Goal: Task Accomplishment & Management: Complete application form

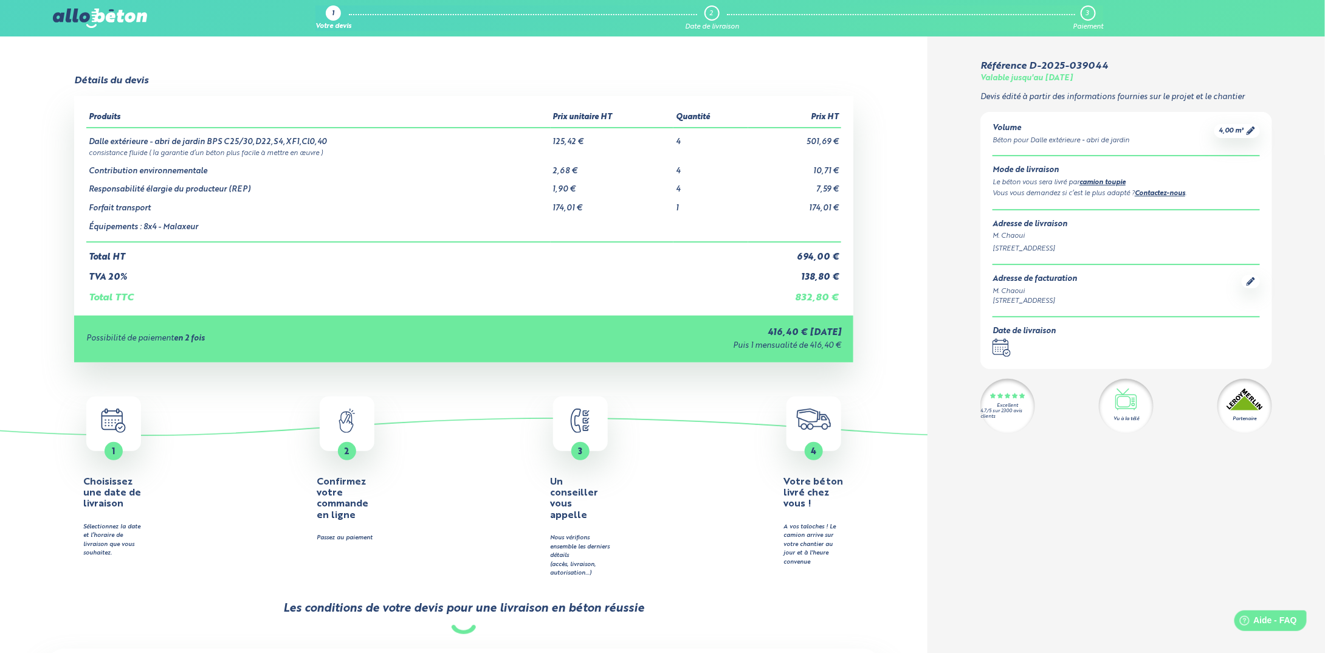
click at [97, 17] on img at bounding box center [100, 18] width 94 height 19
click at [1240, 130] on span "4,00 m³" at bounding box center [1231, 130] width 25 height 9
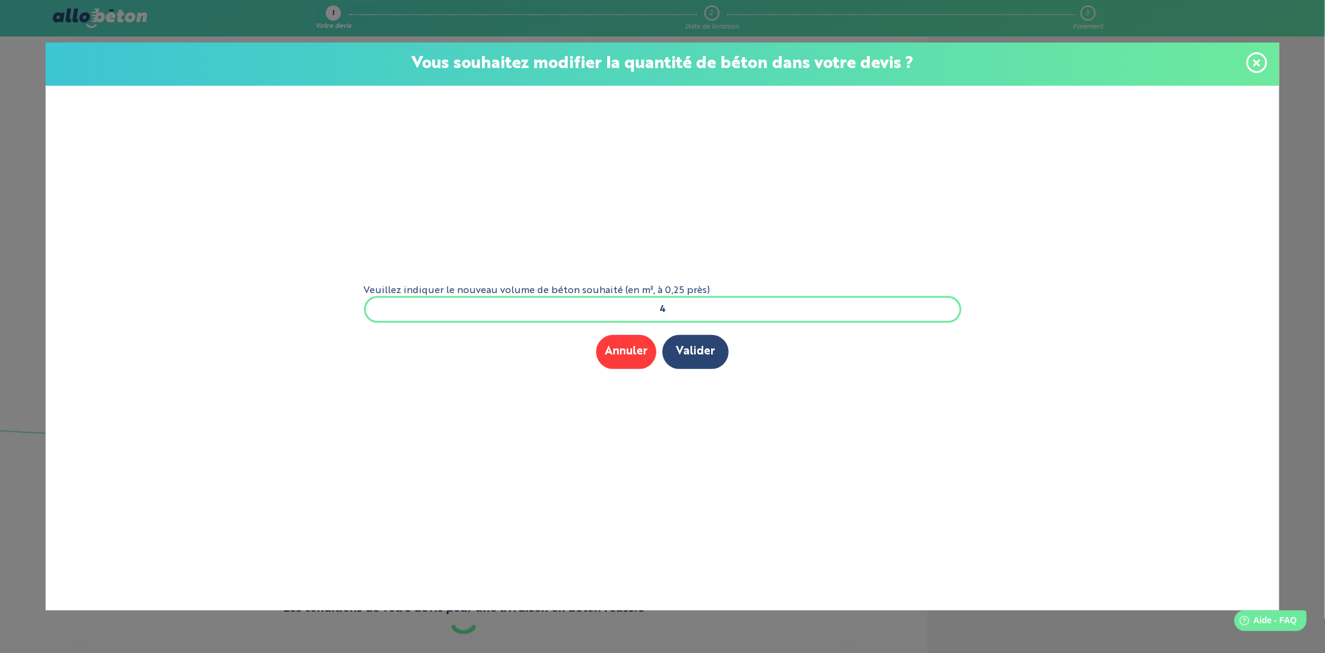
click at [416, 310] on input "4" at bounding box center [662, 309] width 597 height 27
type input "15"
click at [708, 349] on button "Valider" at bounding box center [695, 351] width 66 height 33
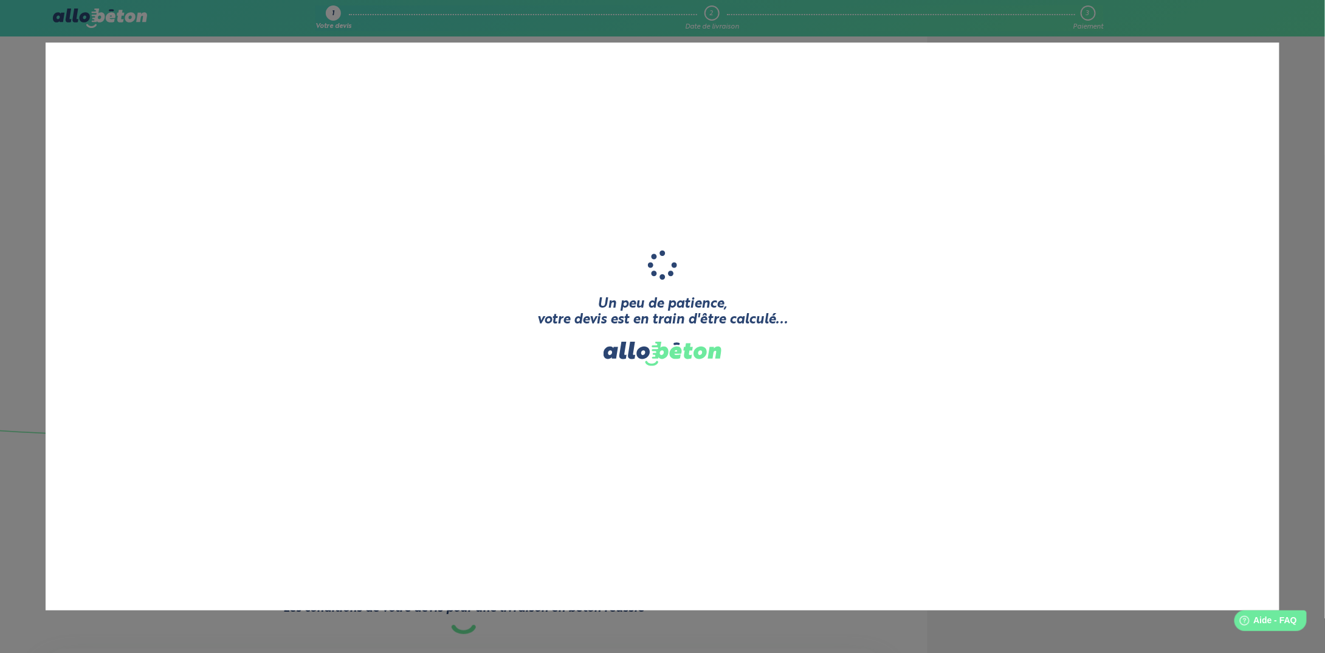
click at [105, 16] on div "Un peu de patience, votre devis est en train d'être calculé... Nous comparons l…" at bounding box center [662, 326] width 1325 height 653
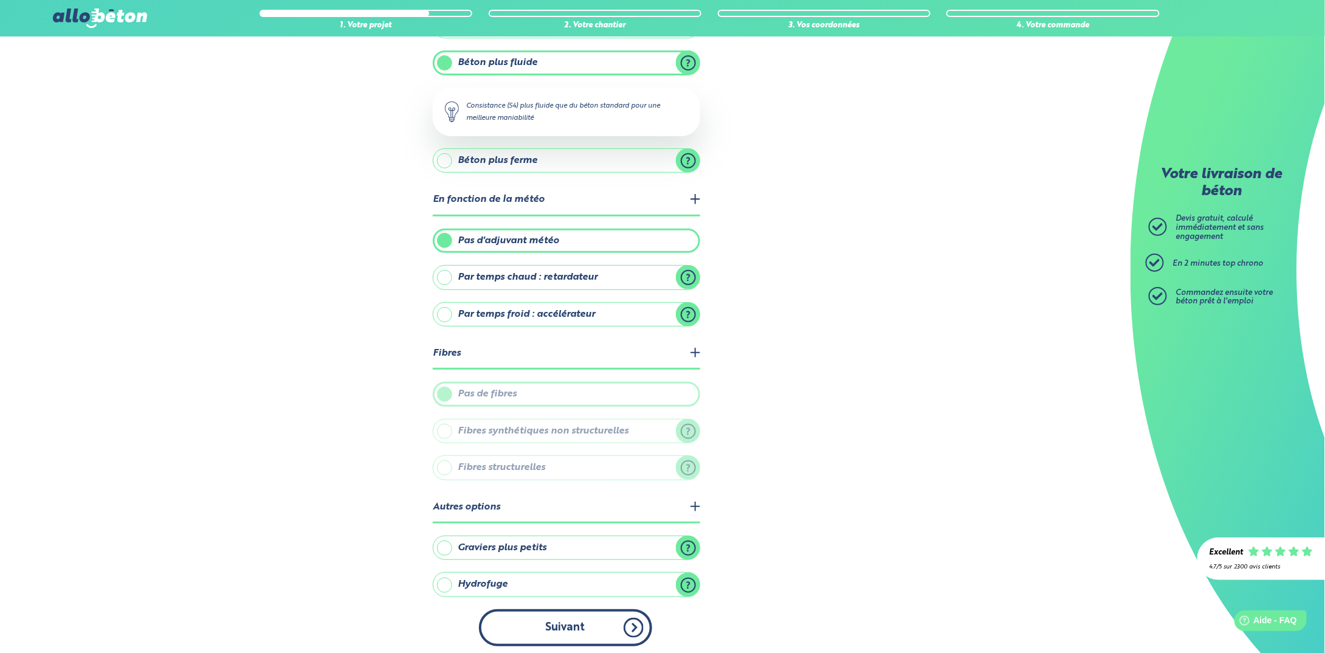
click at [597, 619] on button "Suivant" at bounding box center [565, 627] width 173 height 37
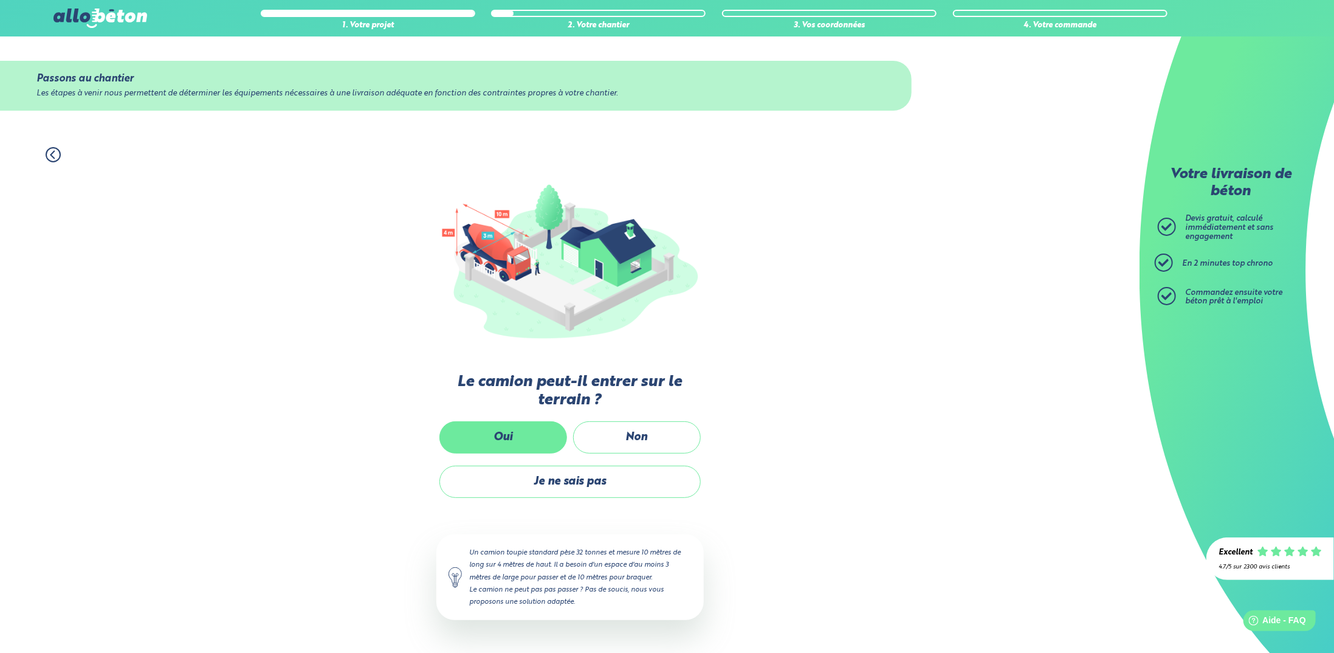
click at [536, 437] on label "Oui" at bounding box center [503, 437] width 128 height 32
click at [0, 0] on input "Oui" at bounding box center [0, 0] width 0 height 0
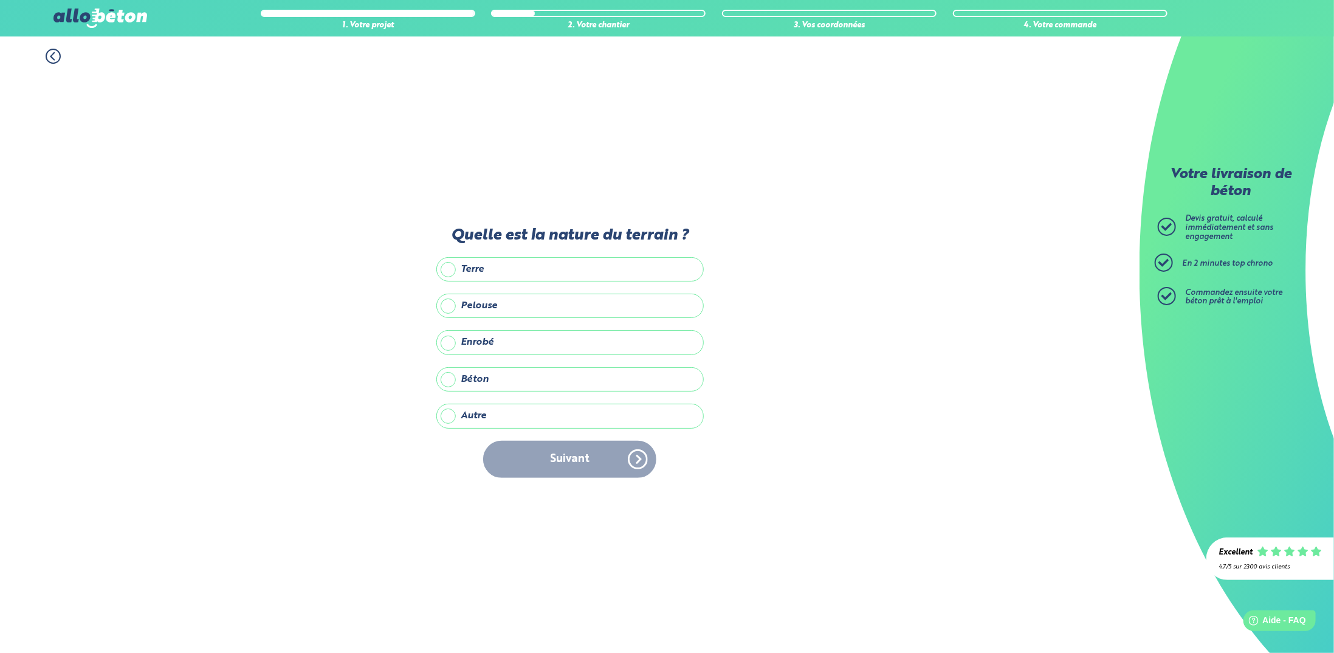
click at [543, 267] on label "Terre" at bounding box center [569, 269] width 267 height 24
click at [0, 0] on input "Terre" at bounding box center [0, 0] width 0 height 0
click at [582, 459] on button "Suivant" at bounding box center [569, 459] width 173 height 37
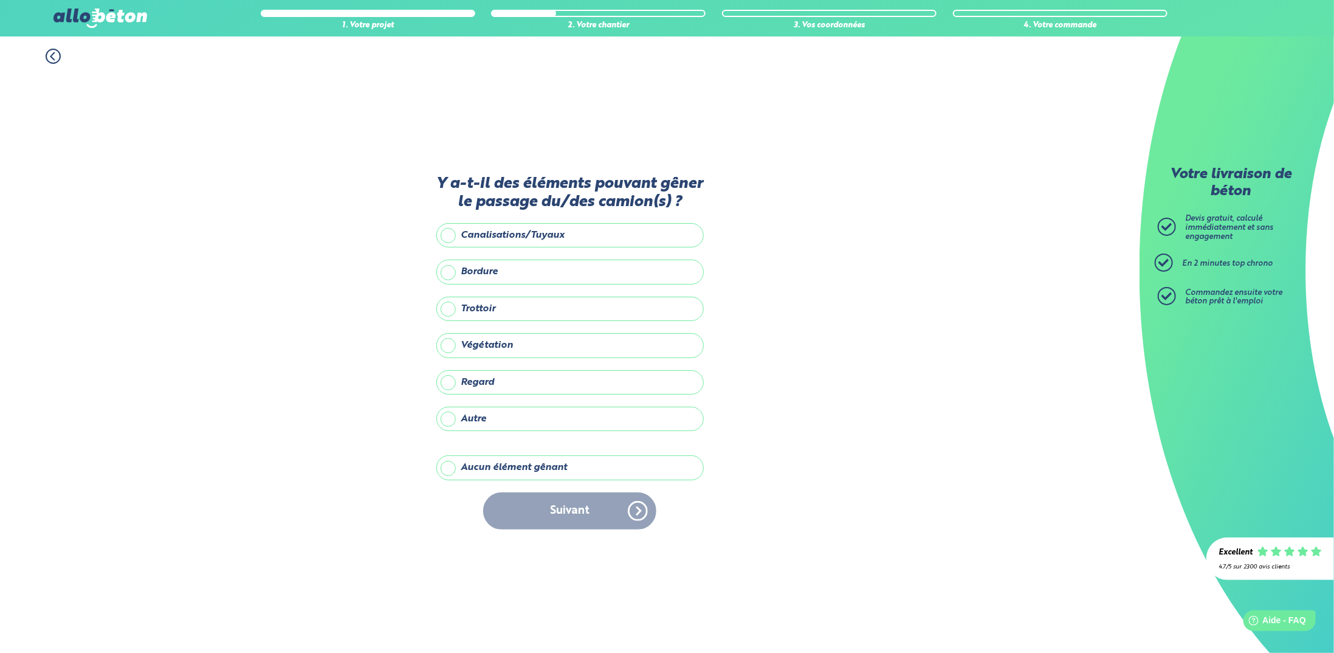
click at [576, 462] on label "Aucun élément gênant" at bounding box center [569, 467] width 267 height 24
click at [0, 0] on input "Aucun élément gênant" at bounding box center [0, 0] width 0 height 0
click at [574, 506] on button "Suivant" at bounding box center [569, 510] width 173 height 37
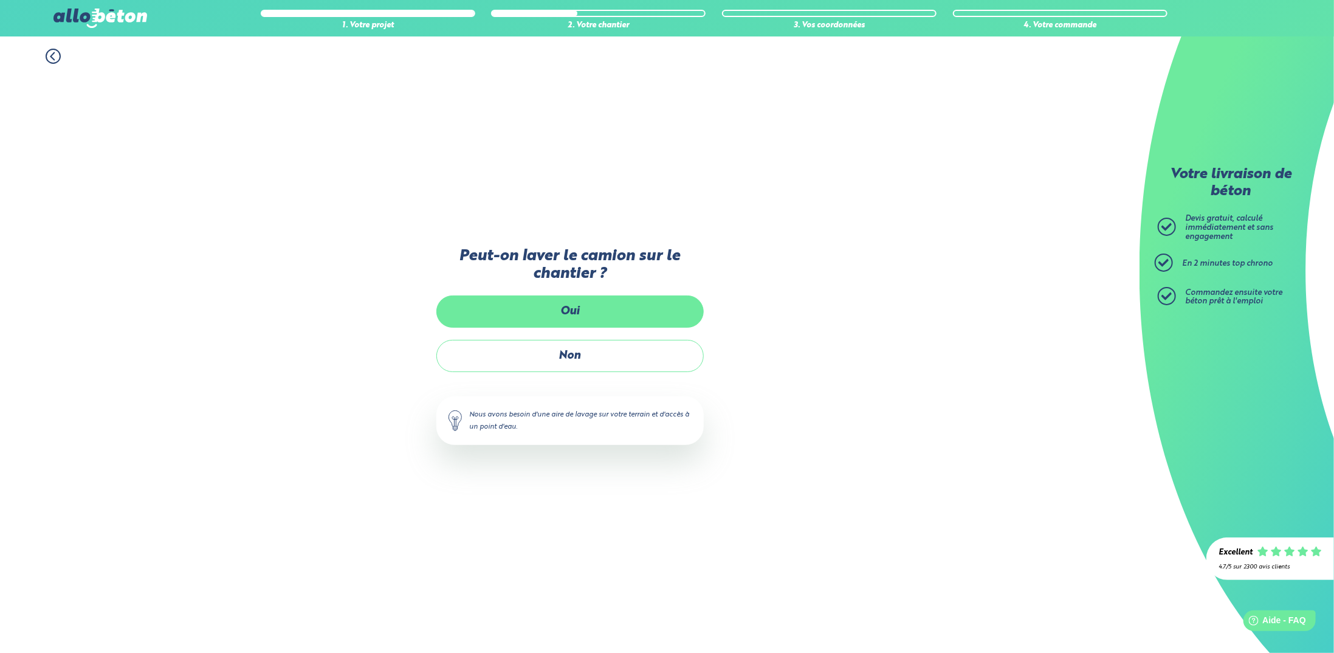
click at [587, 308] on label "Oui" at bounding box center [569, 311] width 267 height 32
click at [0, 0] on input "Oui" at bounding box center [0, 0] width 0 height 0
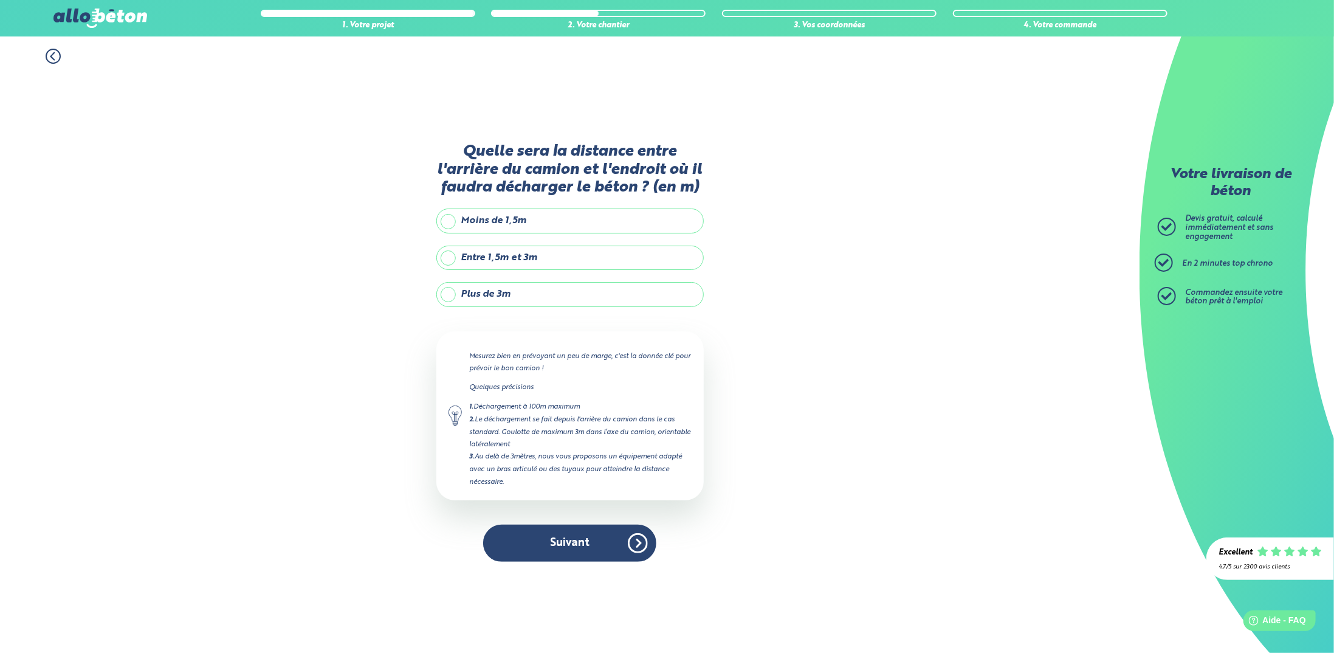
click at [540, 258] on label "Entre 1,5m et 3m" at bounding box center [569, 257] width 267 height 24
click at [0, 0] on input "Entre 1,5m et 3m" at bounding box center [0, 0] width 0 height 0
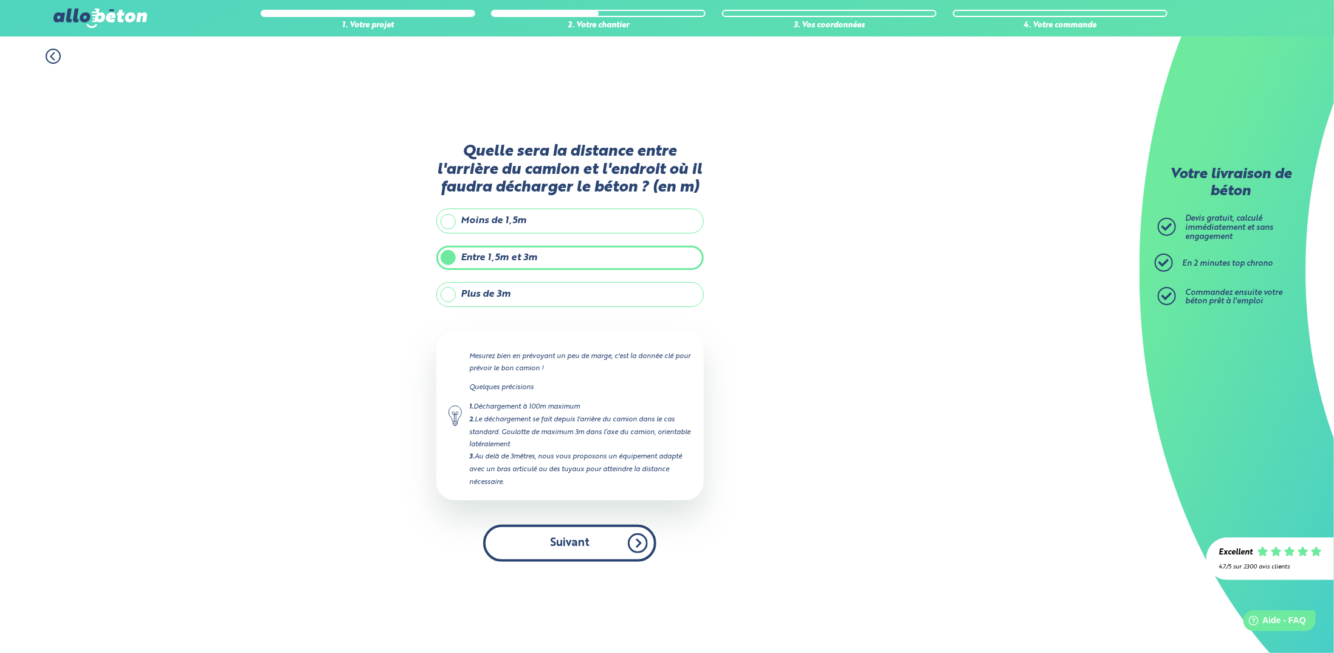
click at [578, 544] on button "Suivant" at bounding box center [569, 542] width 173 height 37
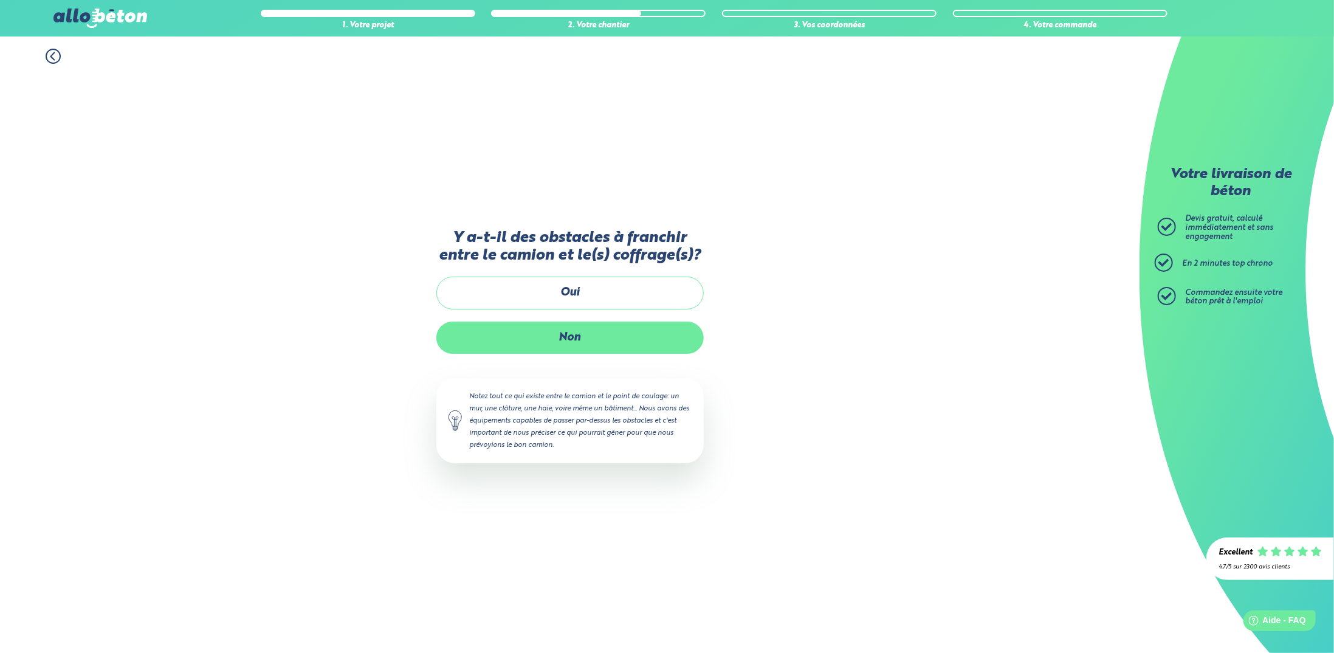
click at [591, 338] on label "Non" at bounding box center [569, 337] width 267 height 32
click at [0, 0] on input "Non" at bounding box center [0, 0] width 0 height 0
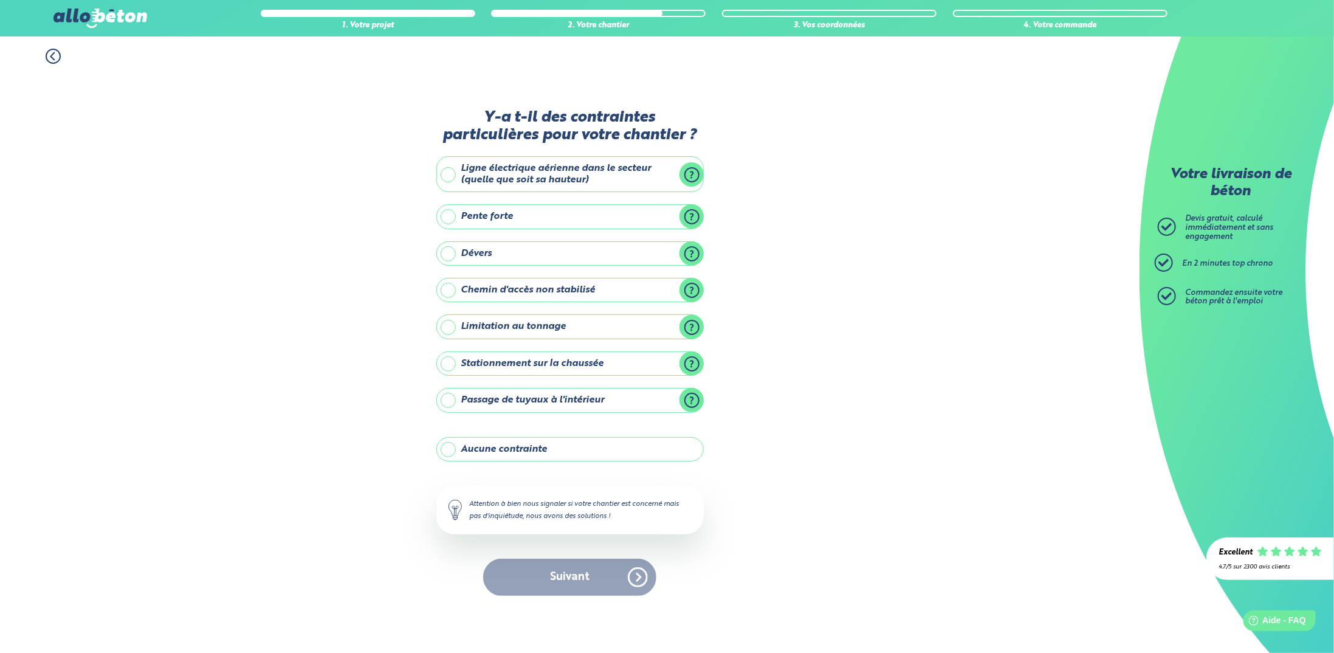
click at [693, 174] on label "Ligne électrique aérienne dans le secteur (quelle que soit sa hauteur)" at bounding box center [569, 174] width 267 height 36
click at [0, 0] on input "Ligne électrique aérienne dans le secteur (quelle que soit sa hauteur)" at bounding box center [0, 0] width 0 height 0
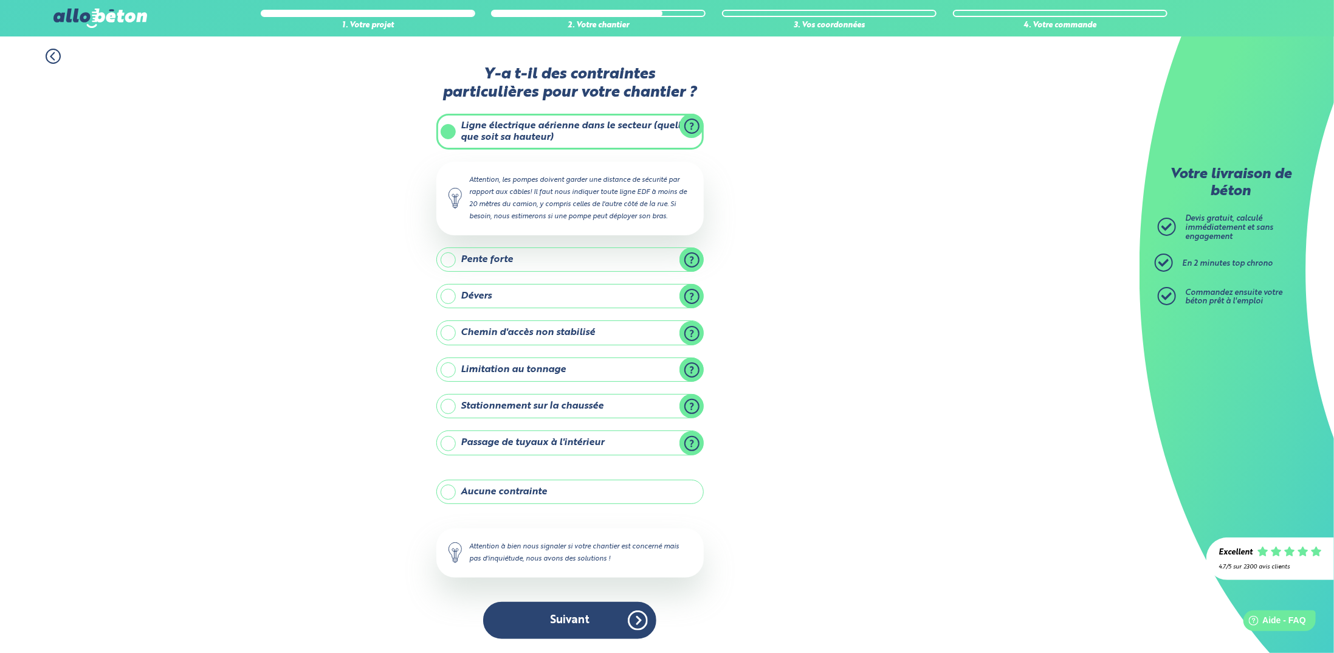
click at [690, 126] on label "Ligne électrique aérienne dans le secteur (quelle que soit sa hauteur)" at bounding box center [569, 132] width 267 height 36
click at [0, 0] on input "Ligne électrique aérienne dans le secteur (quelle que soit sa hauteur)" at bounding box center [0, 0] width 0 height 0
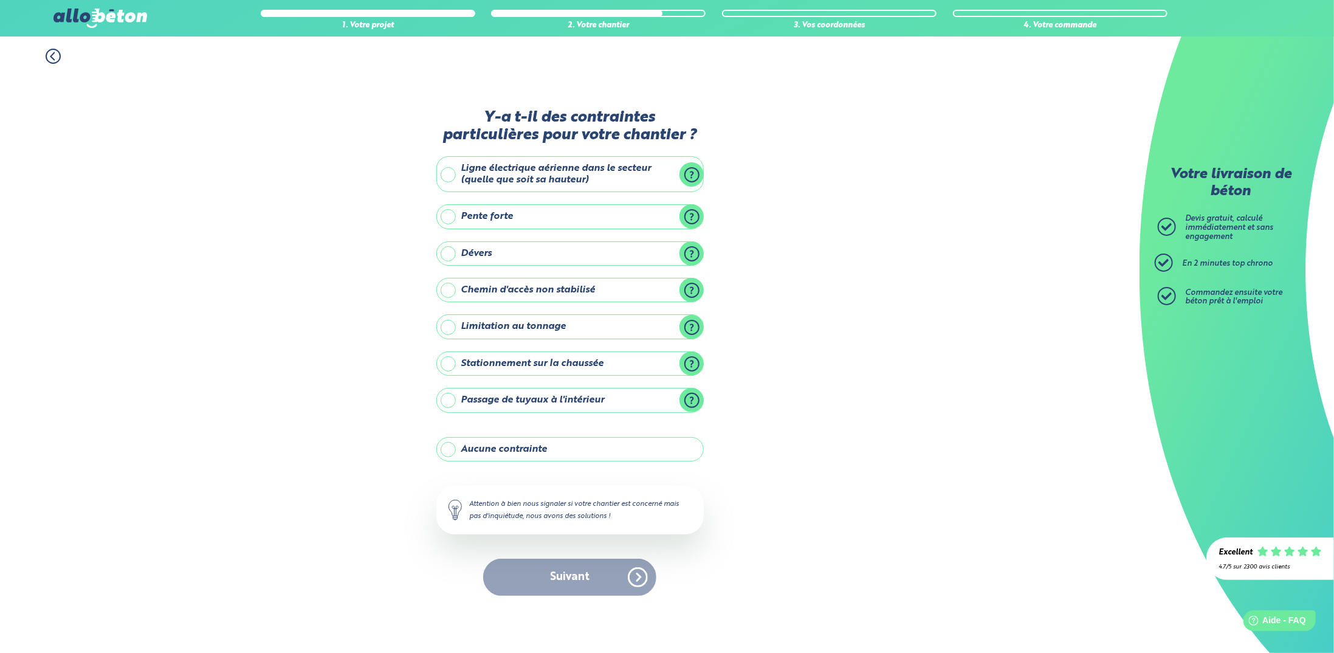
click at [453, 176] on label "Ligne électrique aérienne dans le secteur (quelle que soit sa hauteur)" at bounding box center [569, 174] width 267 height 36
click at [0, 0] on input "Ligne électrique aérienne dans le secteur (quelle que soit sa hauteur)" at bounding box center [0, 0] width 0 height 0
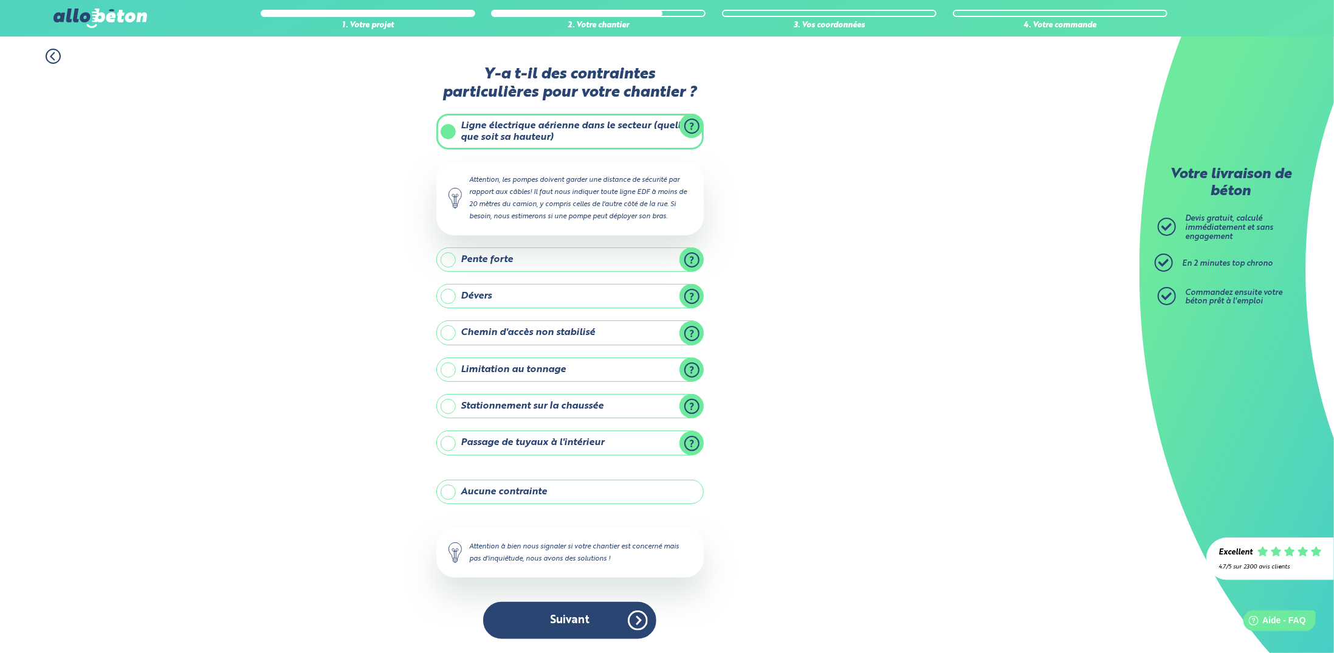
click at [694, 298] on label "Dévers" at bounding box center [569, 296] width 267 height 24
click at [0, 0] on input "Dévers" at bounding box center [0, 0] width 0 height 0
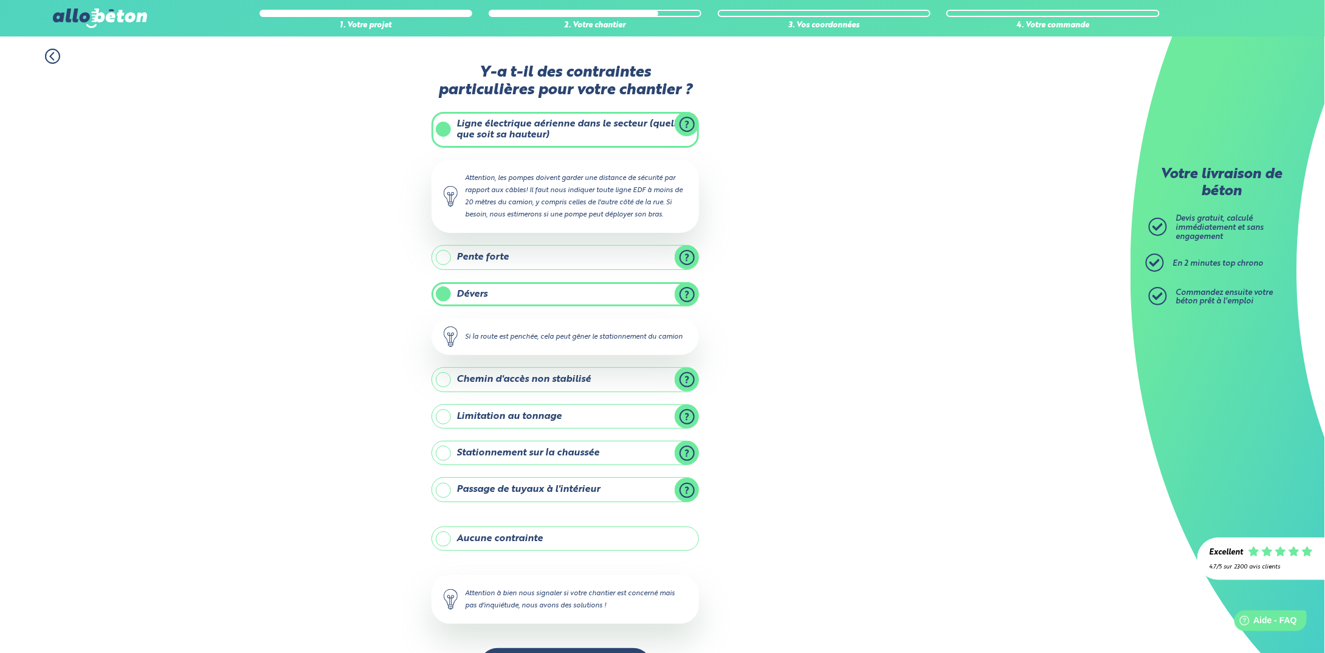
click at [685, 289] on label "Dévers" at bounding box center [564, 294] width 267 height 24
click at [0, 0] on input "Dévers" at bounding box center [0, 0] width 0 height 0
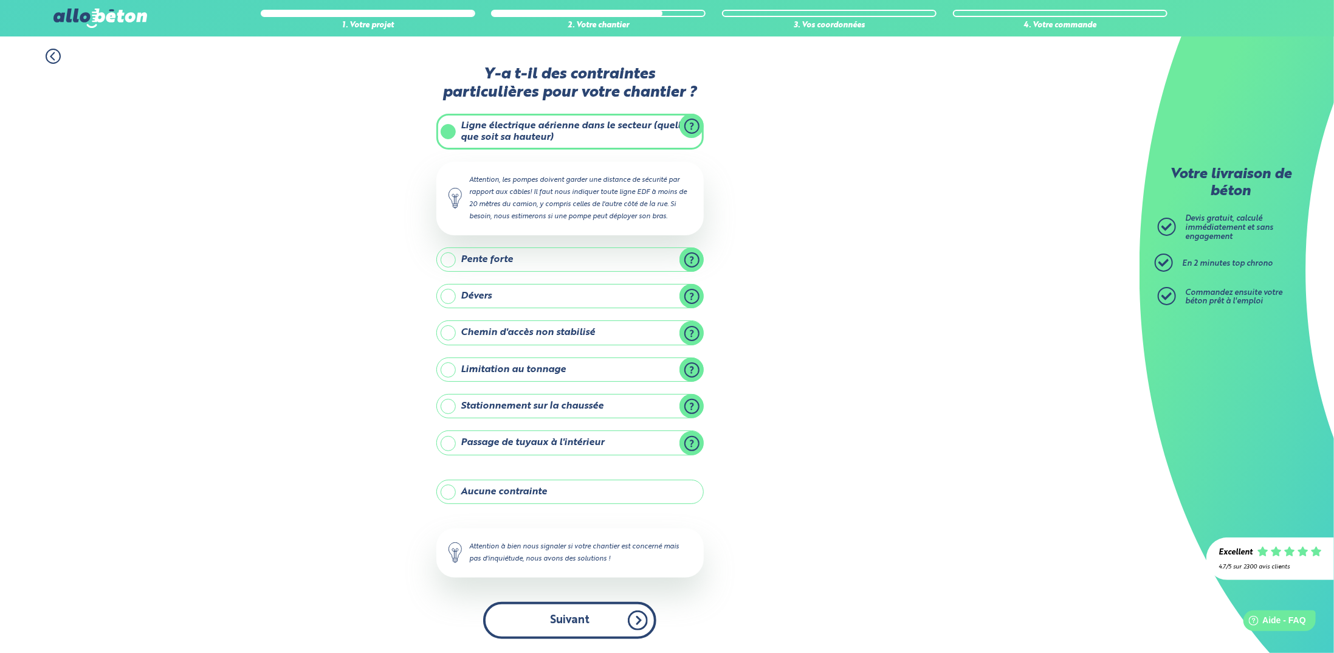
click at [577, 620] on button "Suivant" at bounding box center [569, 620] width 173 height 37
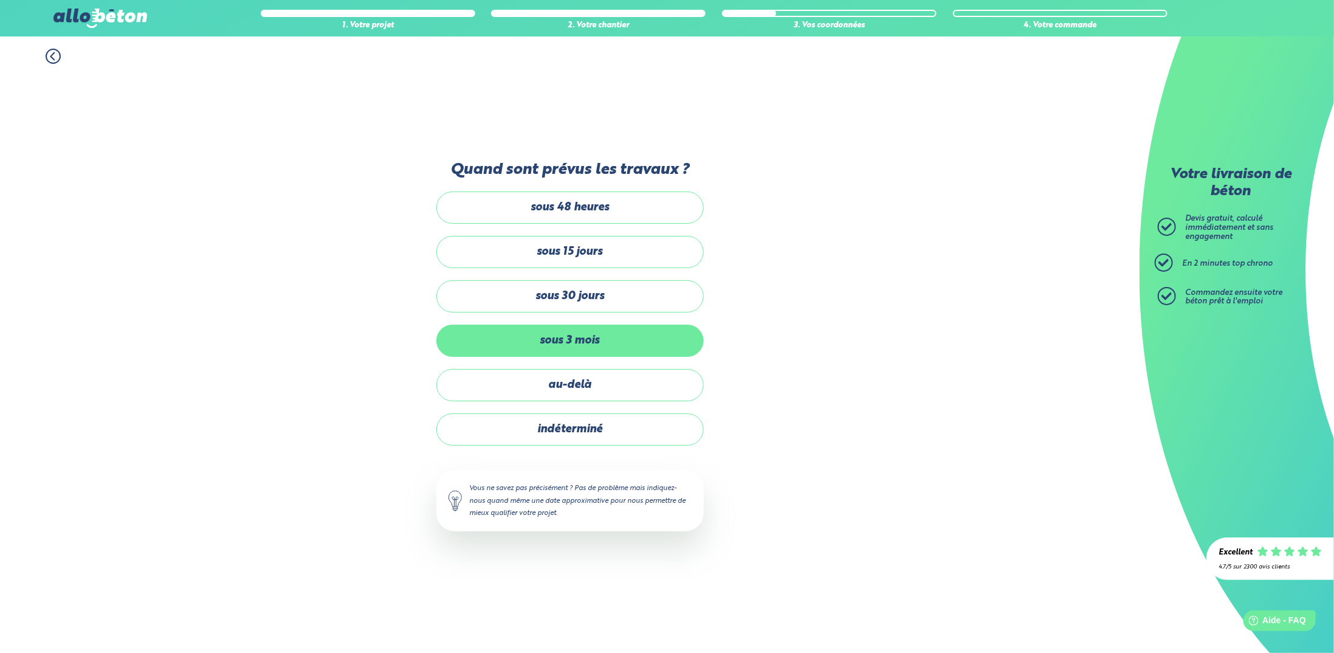
click at [571, 335] on label "sous 3 mois" at bounding box center [569, 340] width 267 height 32
click at [0, 0] on input "sous 3 mois" at bounding box center [0, 0] width 0 height 0
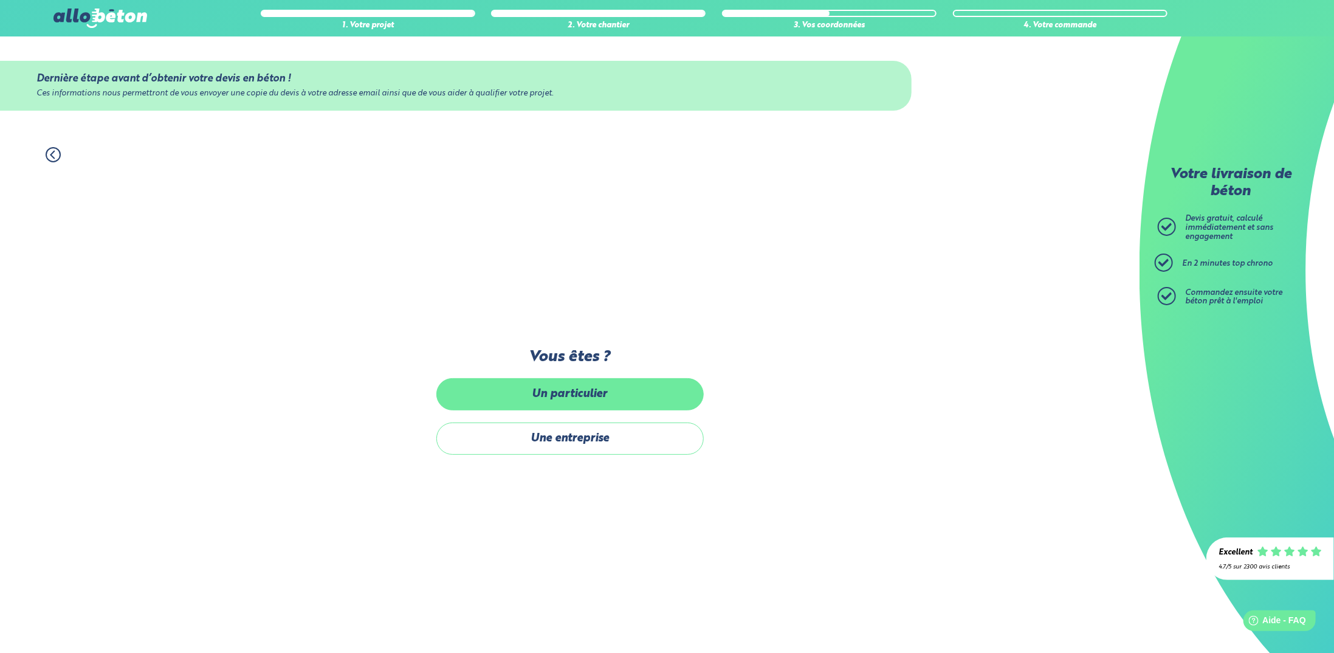
click at [593, 396] on label "Un particulier" at bounding box center [569, 394] width 267 height 32
click at [0, 0] on input "Un particulier" at bounding box center [0, 0] width 0 height 0
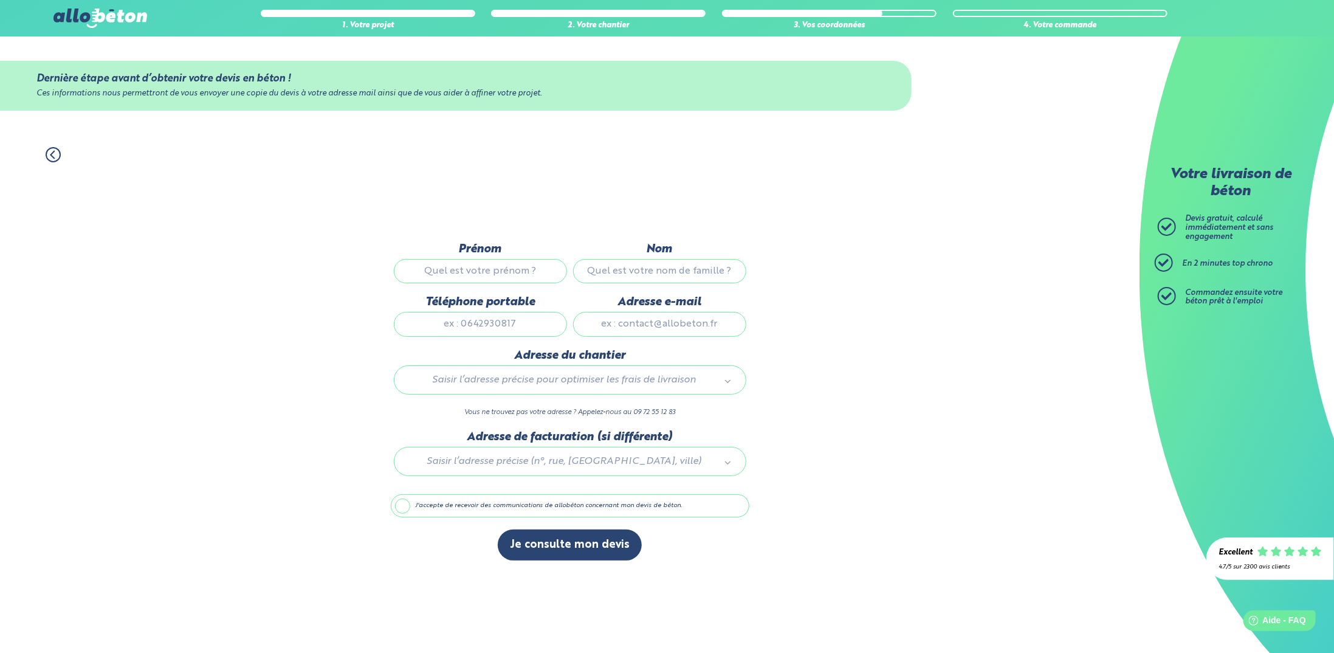
click at [656, 269] on input "Nom" at bounding box center [659, 271] width 173 height 24
type input "CHAOUI"
type input "M."
type input "0601780118"
type input "chaoui.m4@gmail.com"
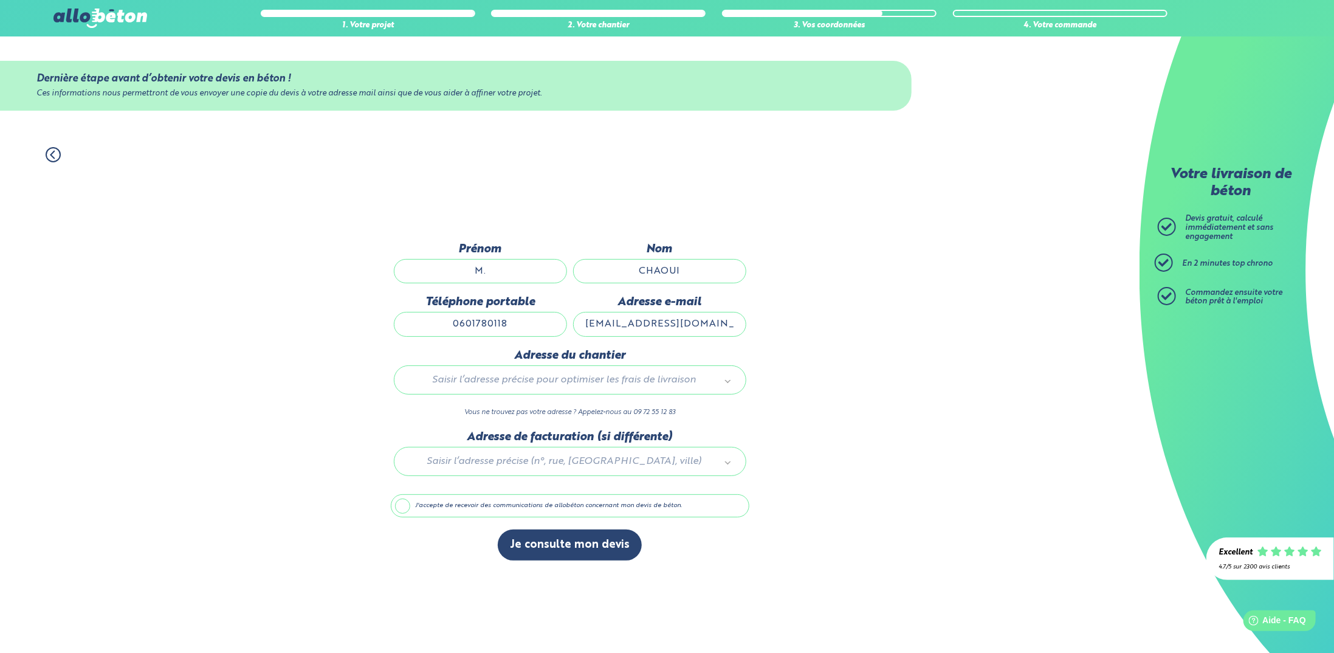
type input "294 Route Des Nauzes"
click at [866, 298] on div "1. Votre projet 2. Votre chantier 3. Vos coordonnées 4. Votre commande Dernière…" at bounding box center [569, 394] width 1139 height 518
click at [567, 542] on button "Je consulte mon devis" at bounding box center [570, 544] width 144 height 31
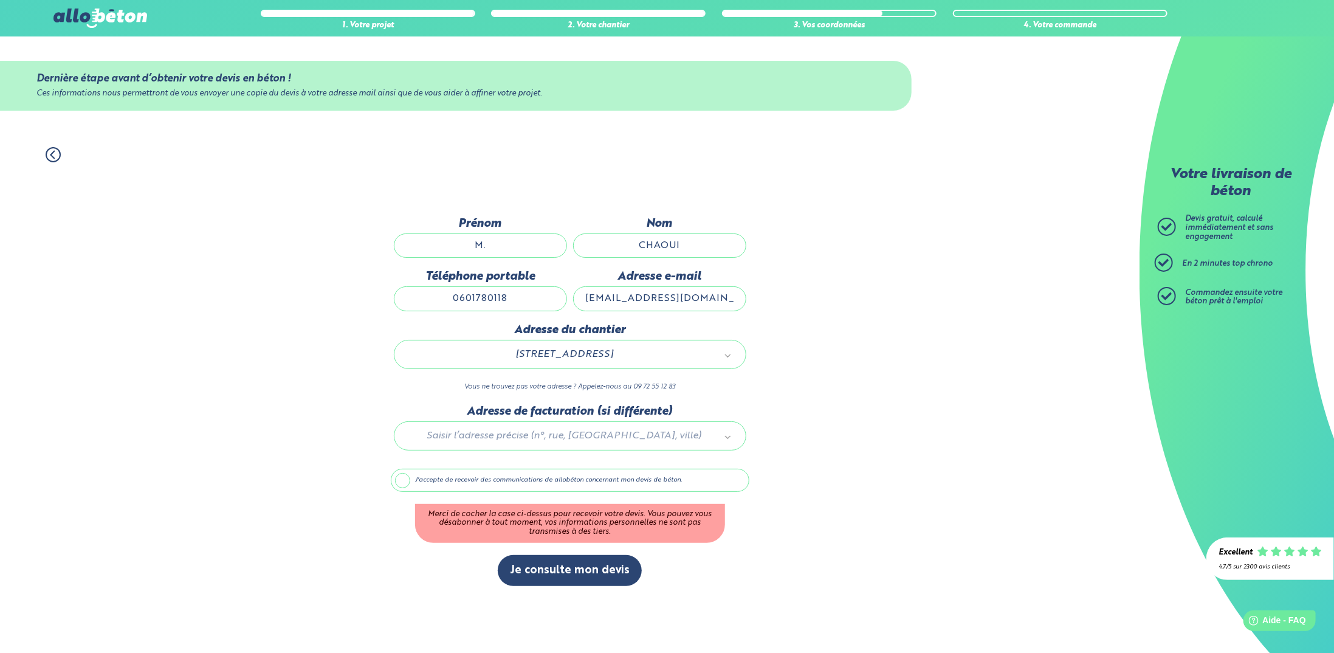
click at [402, 478] on label "J'accepte de recevoir des communications de allobéton concernant mon devis de b…" at bounding box center [570, 479] width 358 height 23
click at [0, 0] on input "J'accepte de recevoir des communications de allobéton concernant mon devis de b…" at bounding box center [0, 0] width 0 height 0
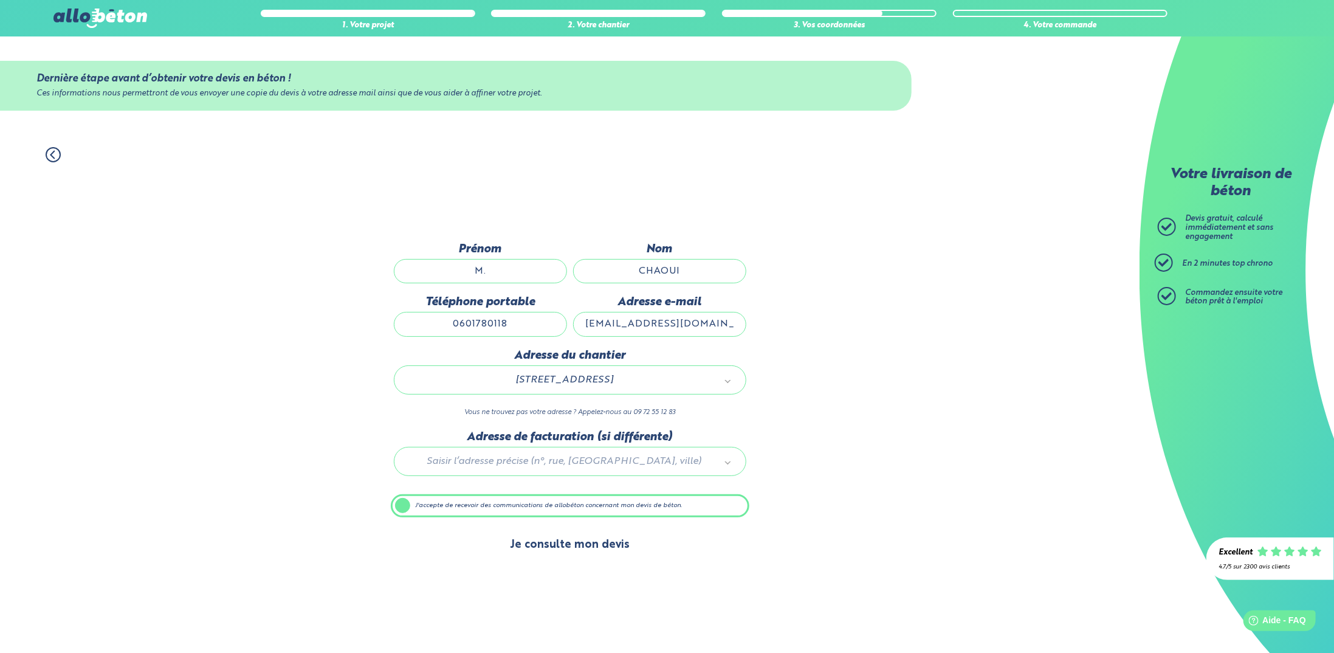
click at [583, 546] on button "Je consulte mon devis" at bounding box center [570, 544] width 144 height 31
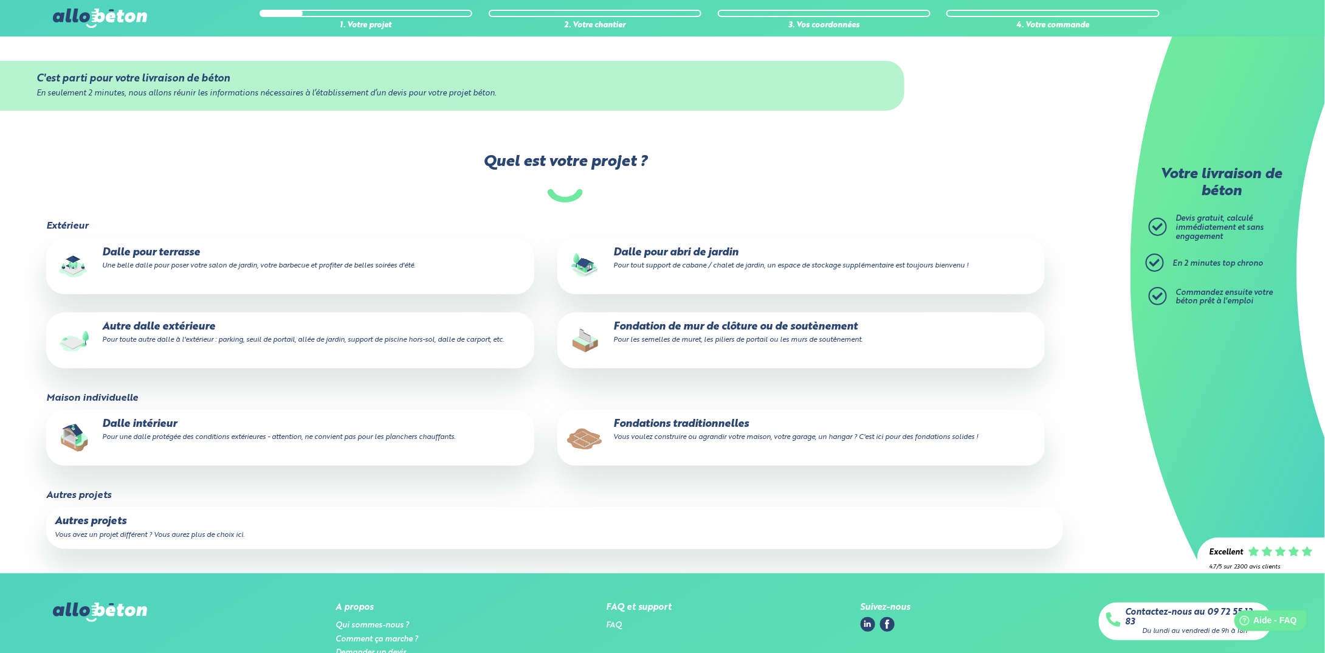
click at [875, 188] on label "Quel est votre projet ?" at bounding box center [565, 177] width 1040 height 49
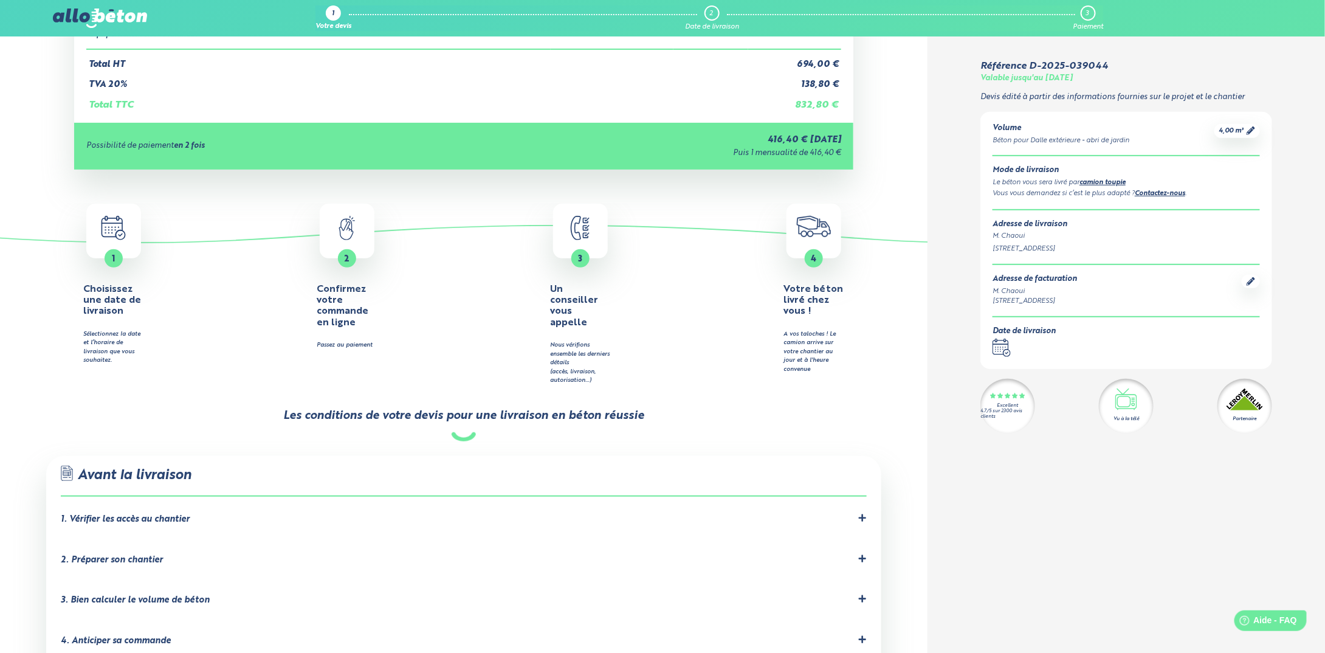
scroll to position [243, 0]
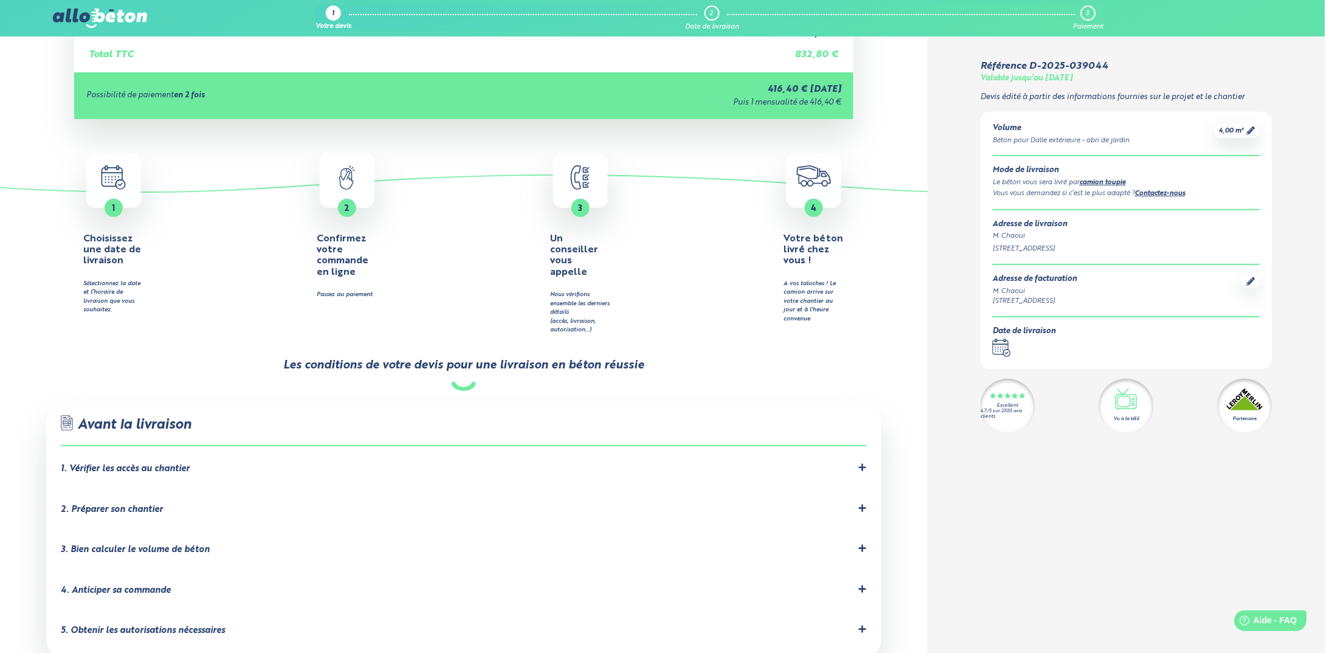
click at [464, 382] on div at bounding box center [463, 386] width 24 height 9
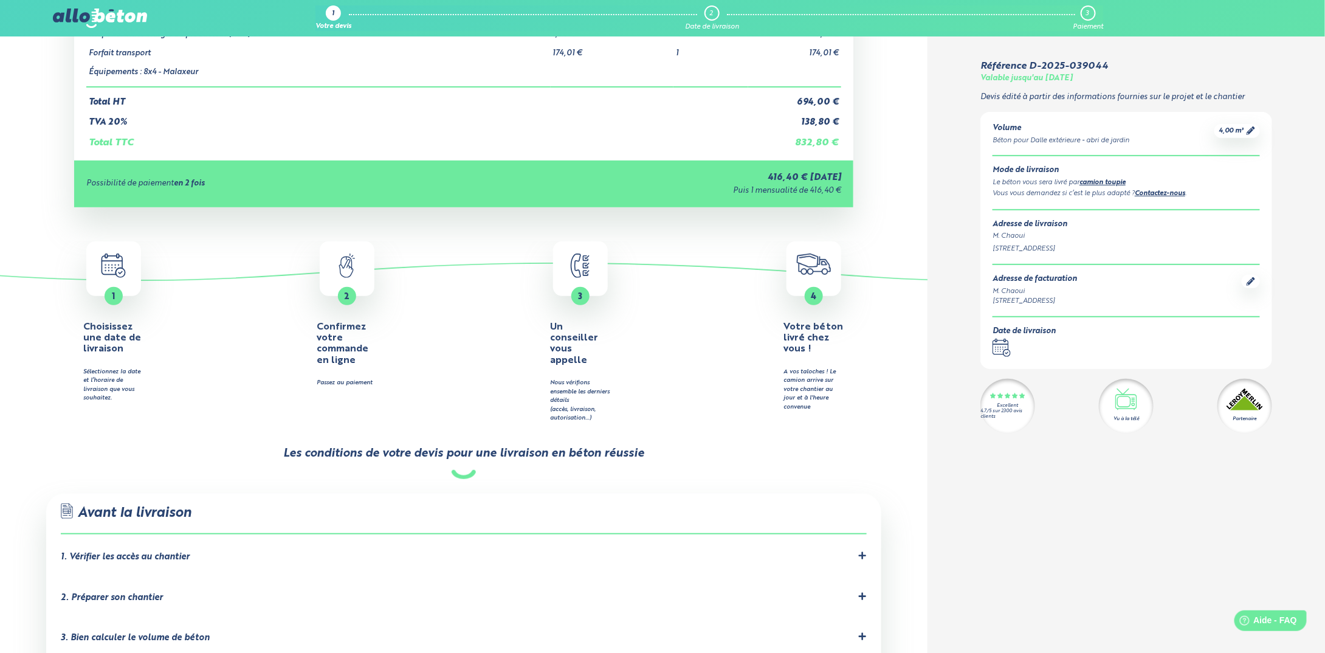
scroll to position [0, 0]
